Goal: Obtain resource: Download file/media

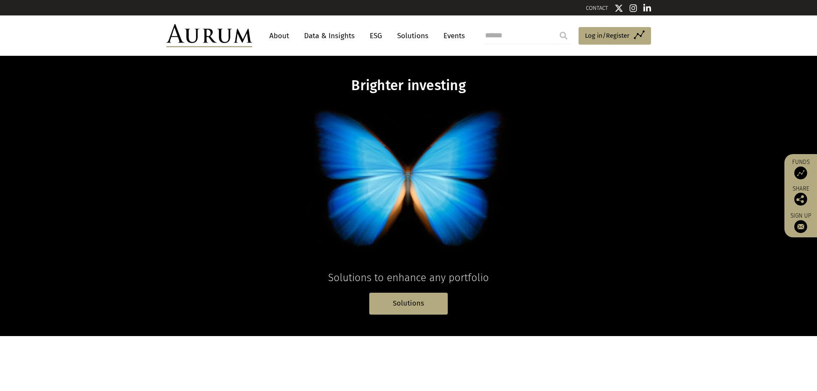
click at [213, 37] on img at bounding box center [209, 35] width 86 height 23
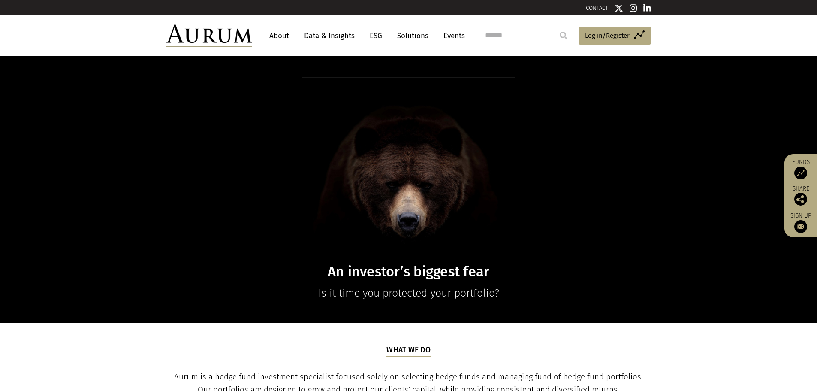
click at [324, 37] on link "Data & Insights" at bounding box center [329, 36] width 59 height 16
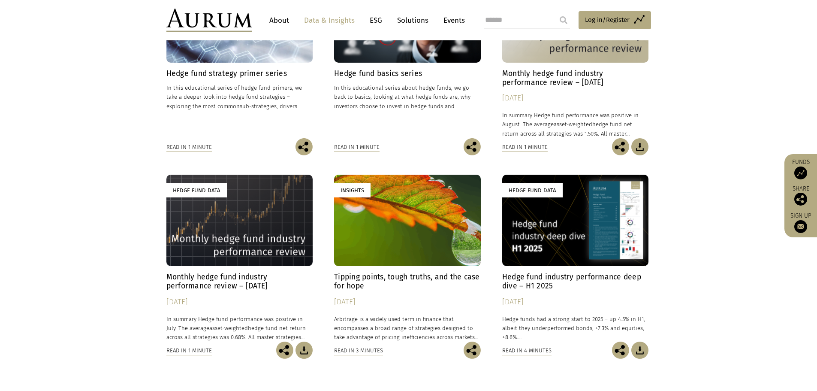
scroll to position [343, 0]
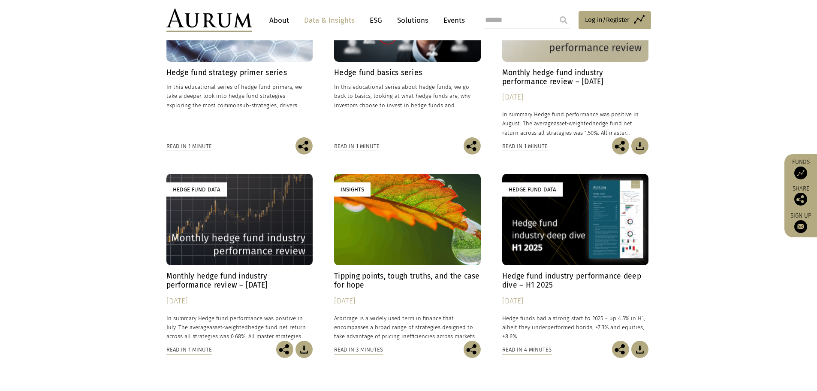
click at [643, 352] on img at bounding box center [639, 349] width 17 height 17
